Goal: Task Accomplishment & Management: Manage account settings

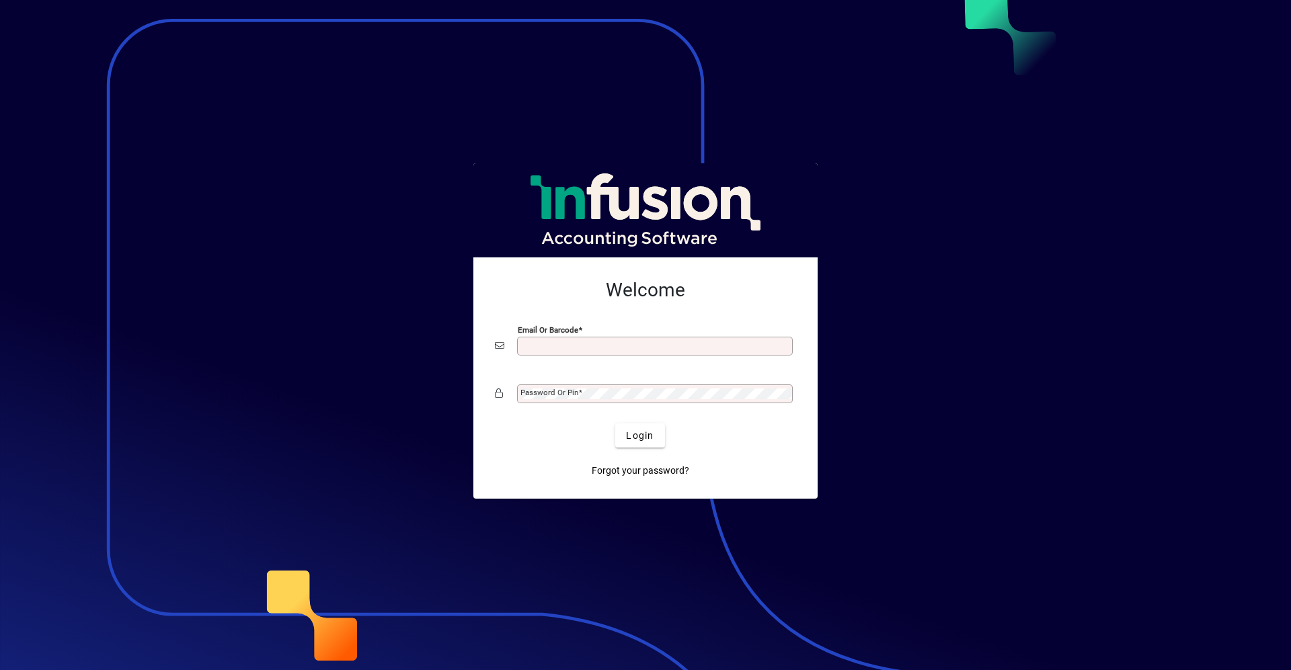
click at [555, 344] on input "Email or Barcode" at bounding box center [656, 346] width 272 height 11
type input "**********"
click at [615, 424] on button "Login" at bounding box center [639, 436] width 49 height 24
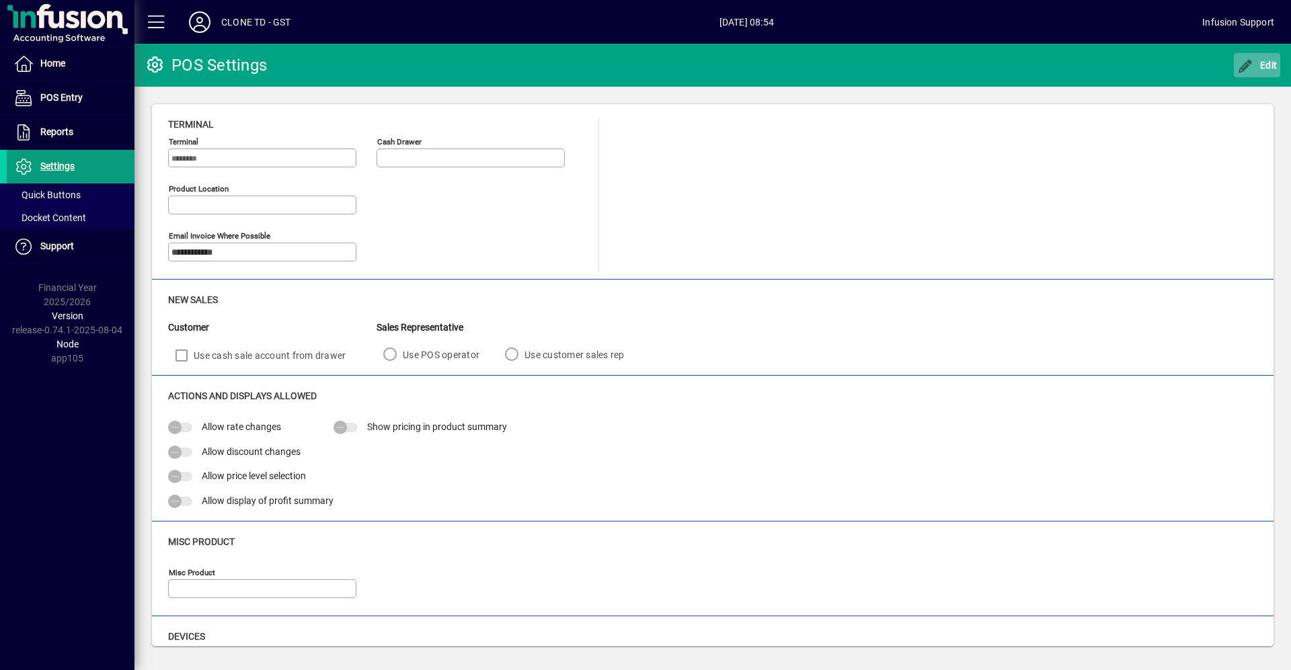
click at [1257, 53] on span "button" at bounding box center [1257, 65] width 47 height 32
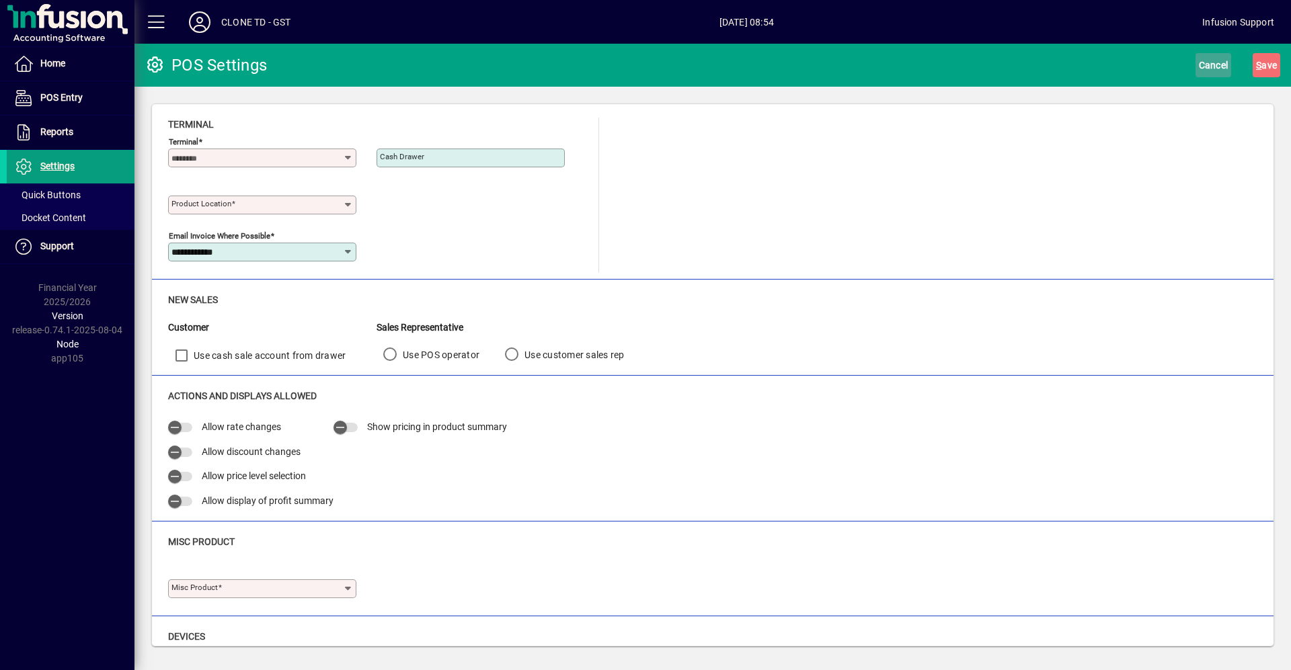
click at [1205, 67] on span "Cancel" at bounding box center [1214, 65] width 30 height 22
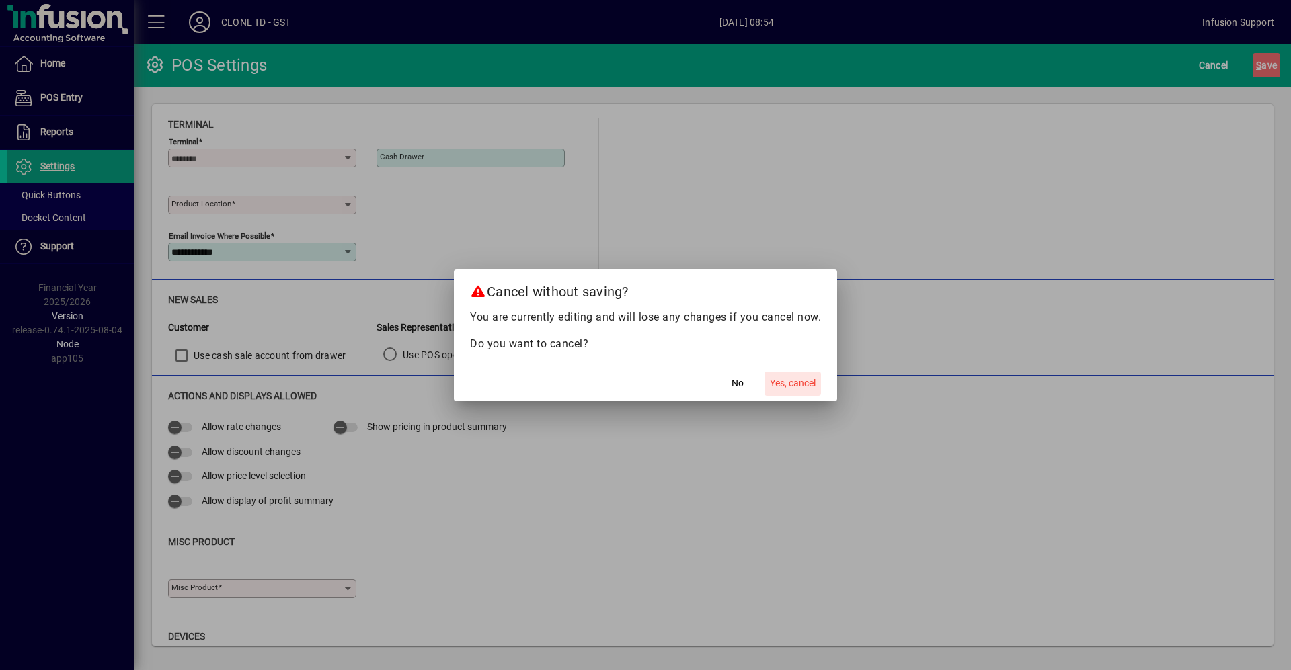
click at [801, 385] on span "Yes, cancel" at bounding box center [793, 383] width 46 height 14
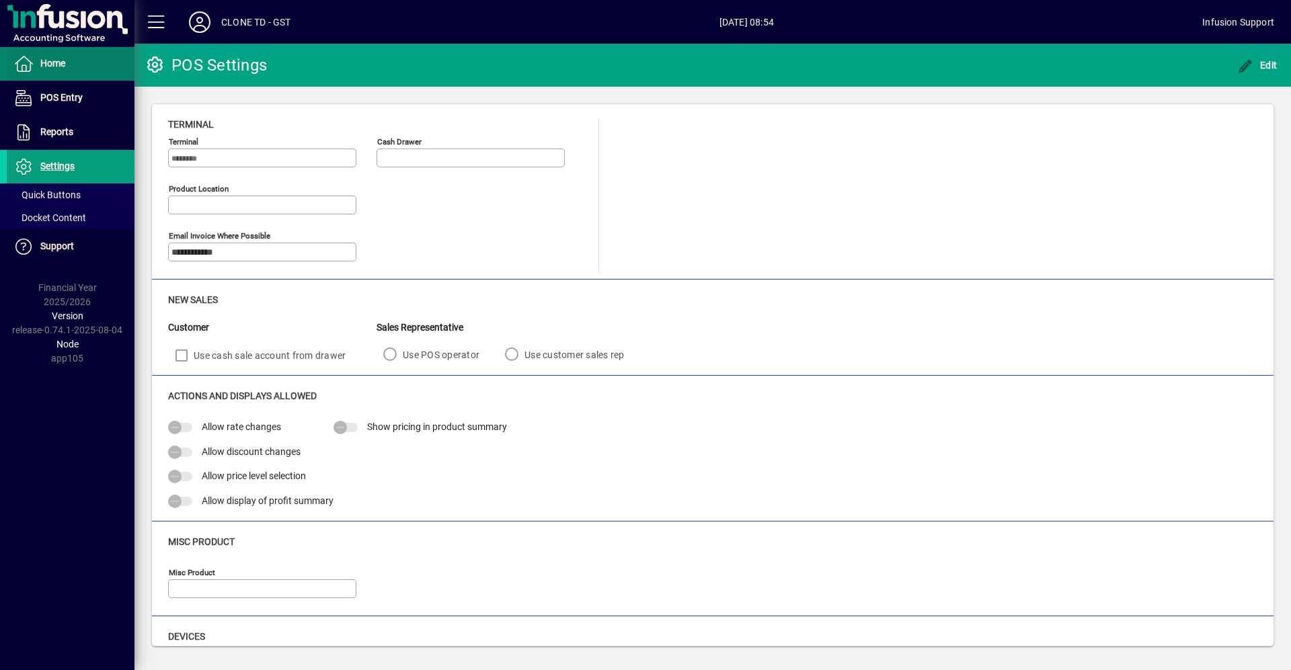
click at [51, 69] on span "Home" at bounding box center [52, 63] width 25 height 11
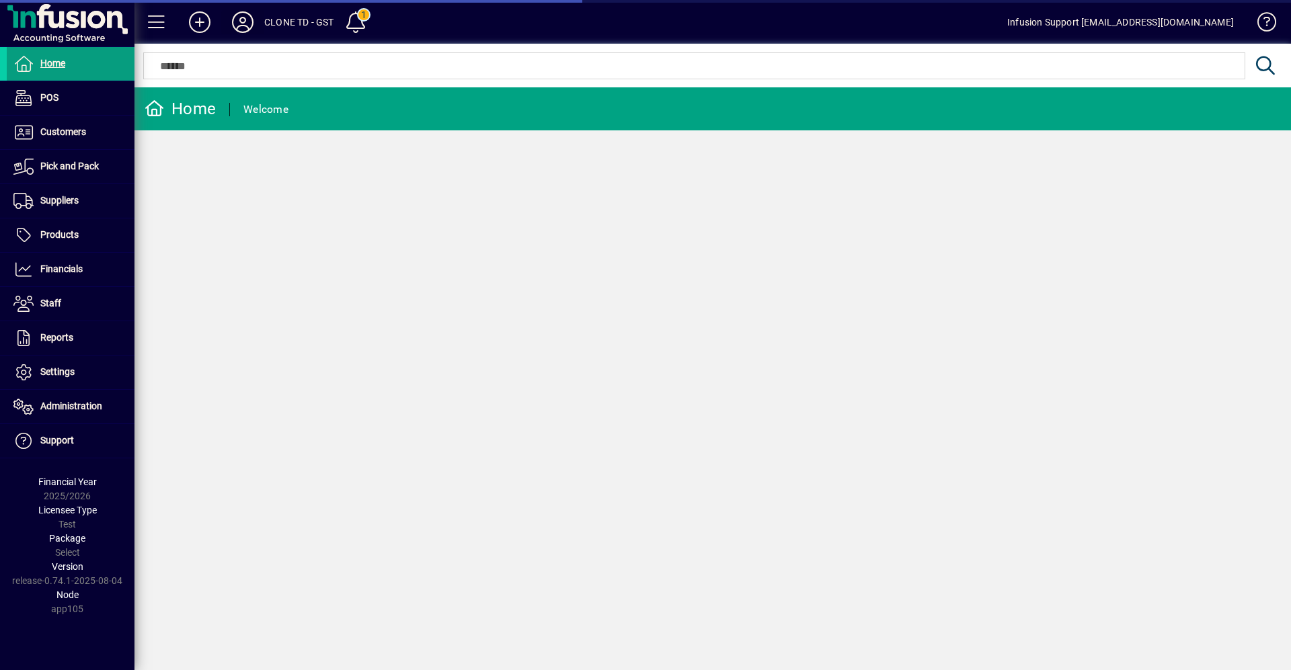
click at [247, 23] on icon at bounding box center [242, 22] width 27 height 22
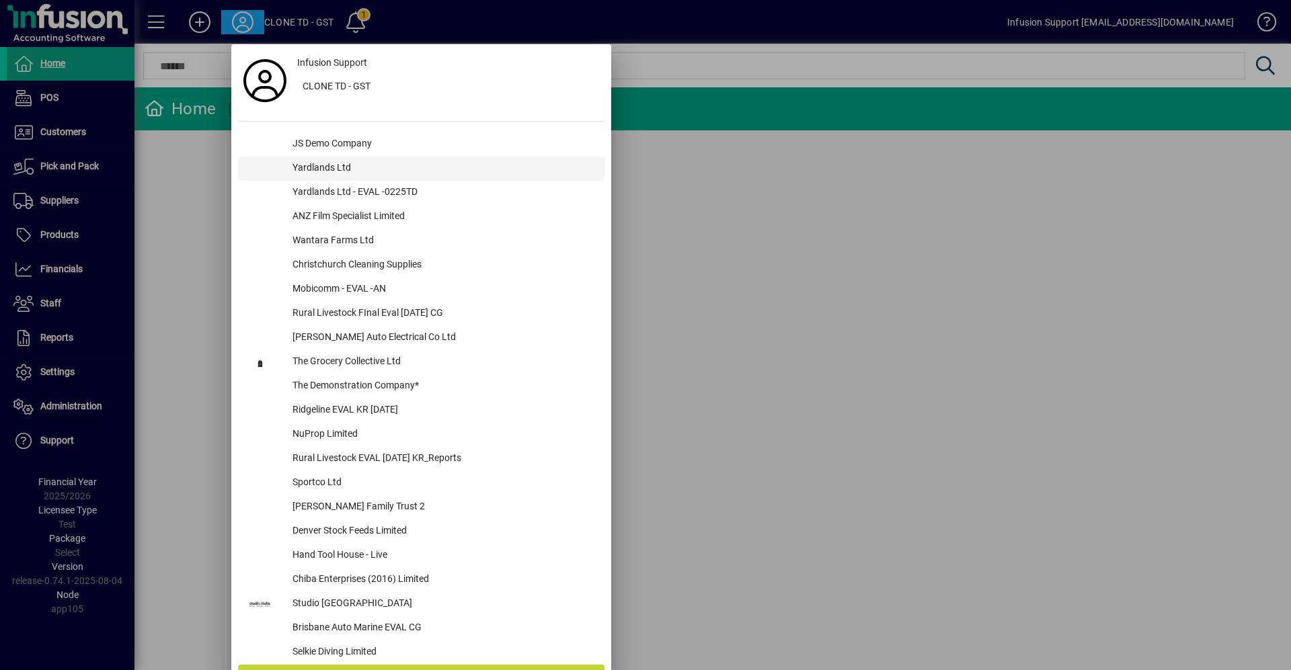
click at [342, 168] on div "Yardlands Ltd" at bounding box center [443, 169] width 323 height 24
